Goal: Find specific page/section: Find specific page/section

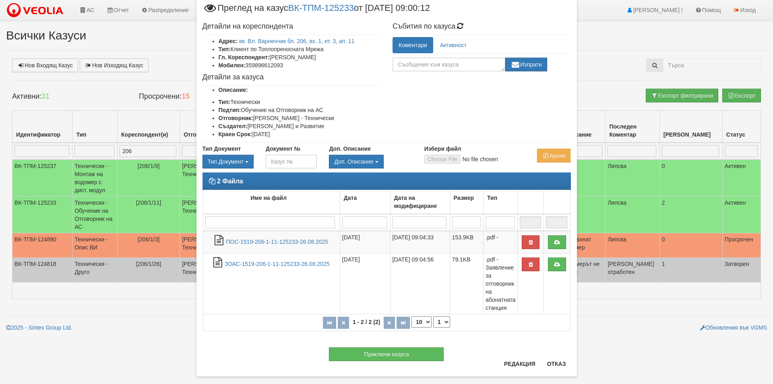
scroll to position [35, 0]
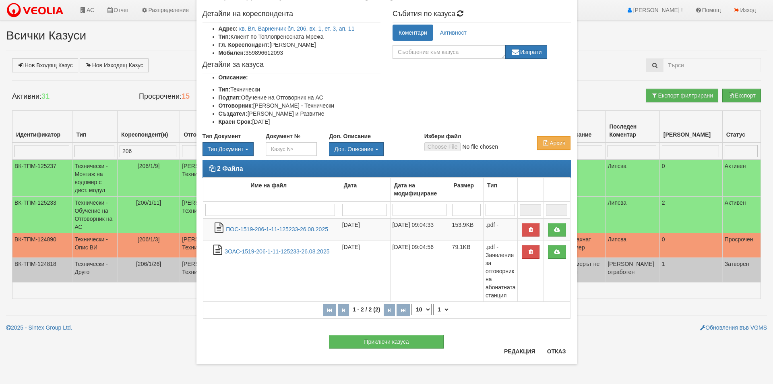
click at [542, 344] on div "Приключи казуса" at bounding box center [386, 338] width 380 height 22
click at [549, 347] on div "Приключи казуса" at bounding box center [386, 338] width 380 height 22
click at [549, 349] on button "Отказ" at bounding box center [556, 351] width 29 height 13
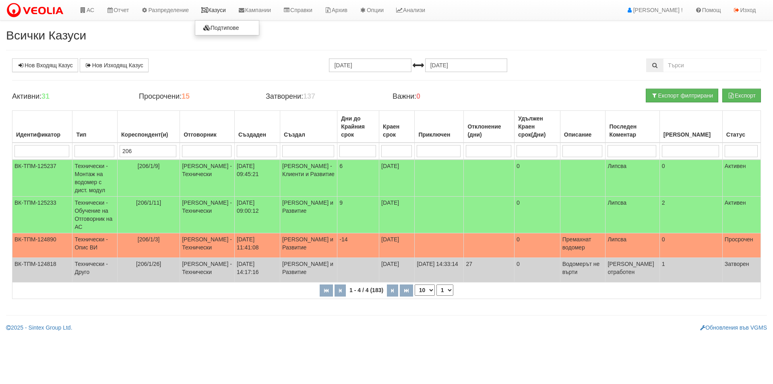
click at [219, 9] on link "Казуси" at bounding box center [213, 10] width 37 height 20
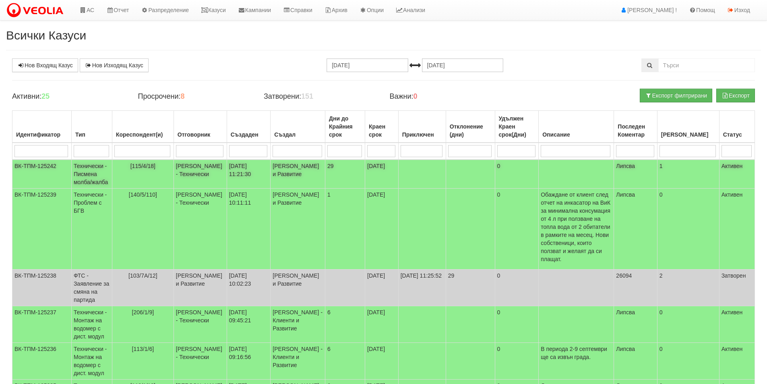
click at [206, 180] on td "[PERSON_NAME] - Технически" at bounding box center [200, 173] width 53 height 29
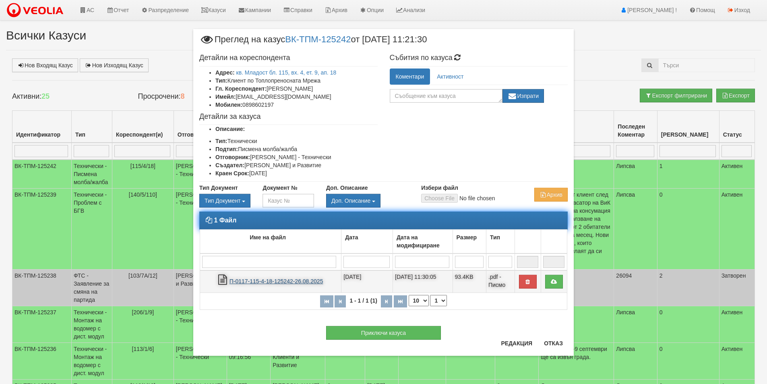
click at [302, 281] on link "П-0117-115-4-18-125242-26.08.2025" at bounding box center [276, 281] width 94 height 6
